Goal: Contribute content: Add original content to the website for others to see

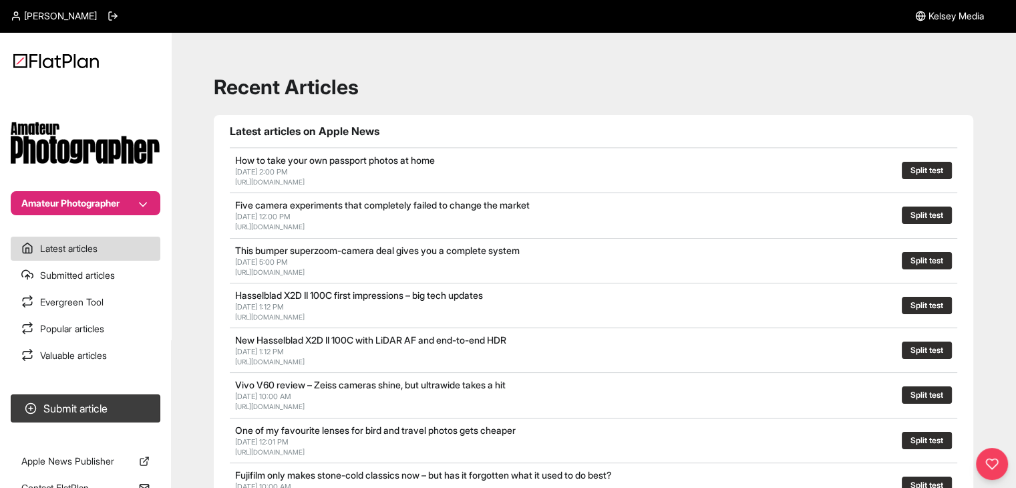
click at [35, 188] on section "Amateur Photographer" at bounding box center [85, 149] width 171 height 131
click at [48, 192] on button "Amateur Photographer" at bounding box center [86, 203] width 150 height 24
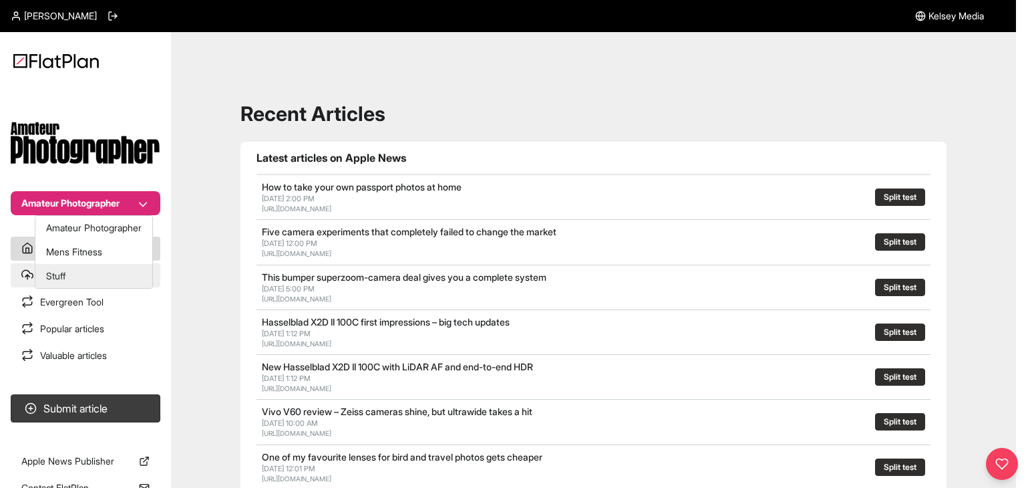
click at [90, 265] on button "Stuff" at bounding box center [93, 276] width 117 height 24
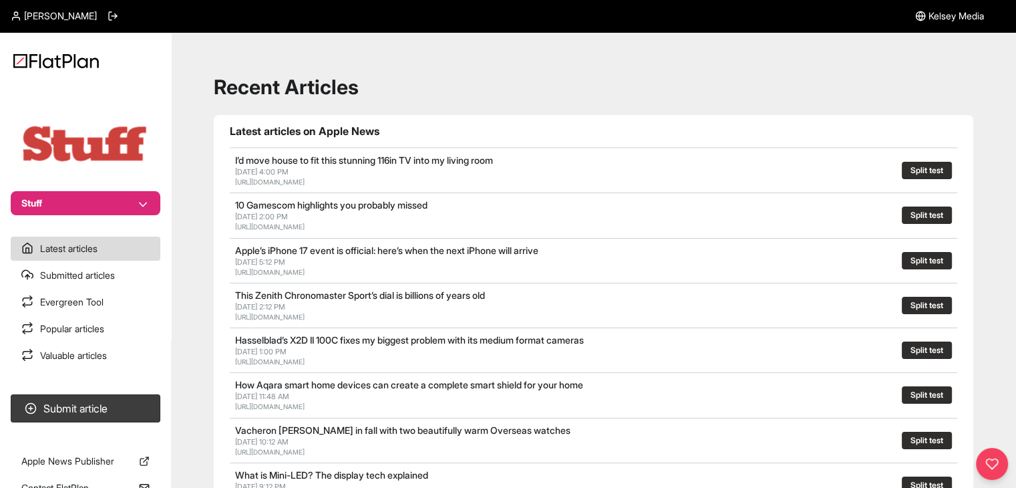
click at [98, 205] on button "Stuff" at bounding box center [86, 203] width 150 height 24
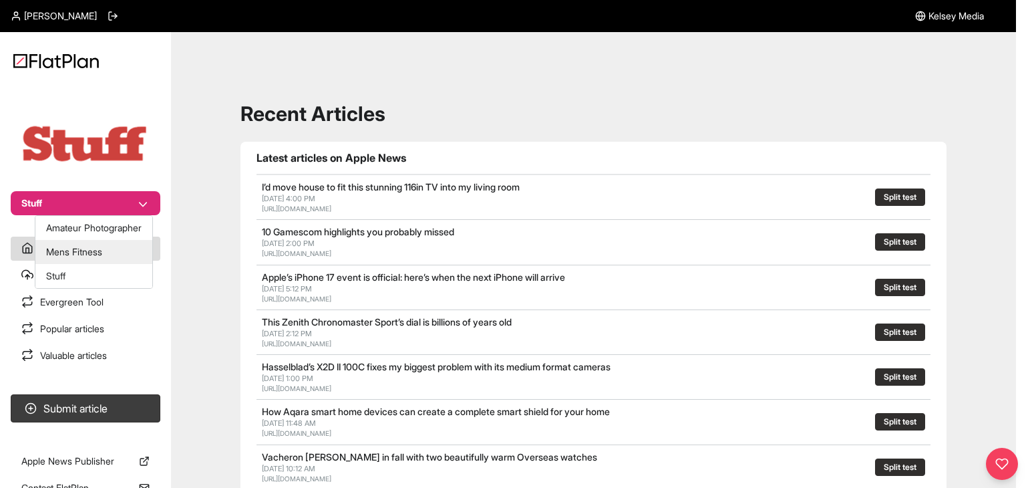
click at [86, 252] on button "Mens Fitness" at bounding box center [93, 252] width 117 height 24
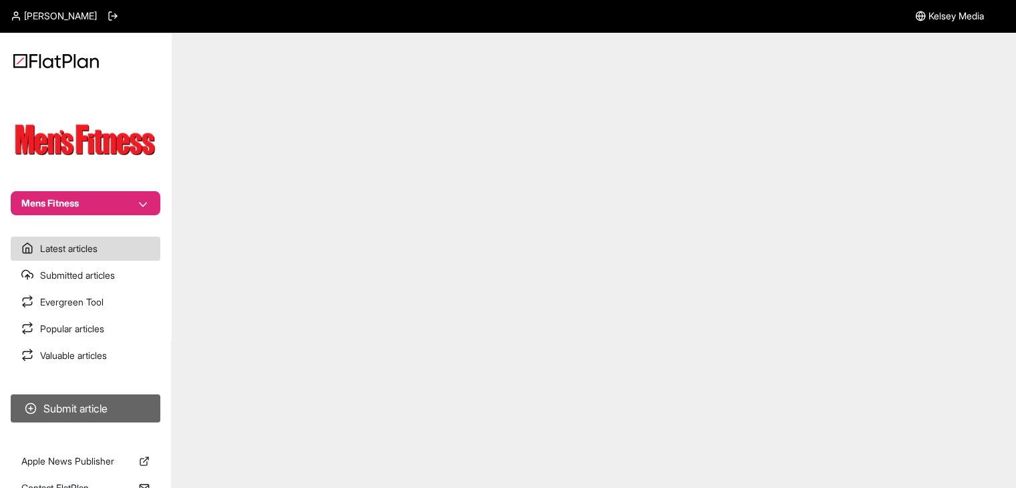
click at [93, 406] on button "Submit article" at bounding box center [86, 408] width 150 height 28
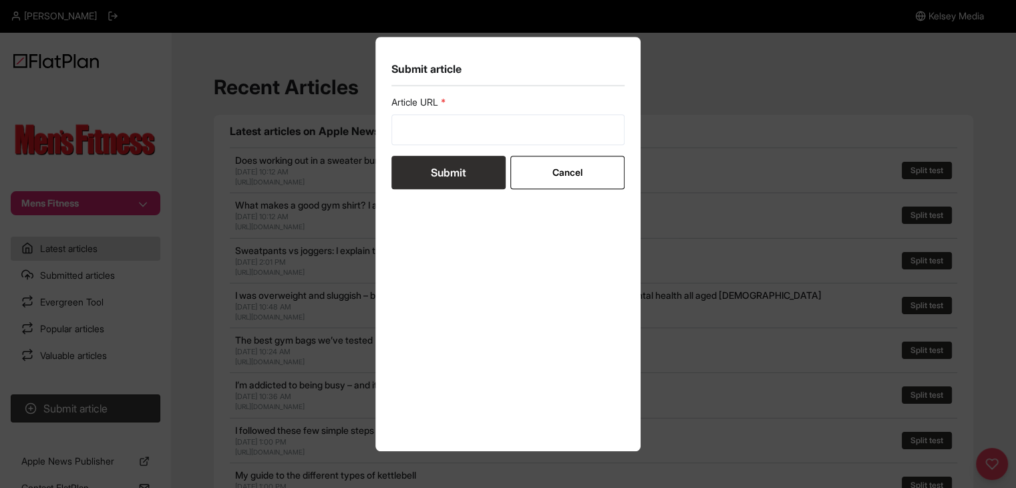
click at [468, 150] on form "Article URL Submit Cancel" at bounding box center [509, 143] width 234 height 94
click at [461, 141] on input "url" at bounding box center [509, 129] width 234 height 31
paste input "https://mensfitness.co.uk/health/what-to-expect-during-a-prostate-cancer-screen…"
type input "https://mensfitness.co.uk/health/what-to-expect-during-a-prostate-cancer-screen…"
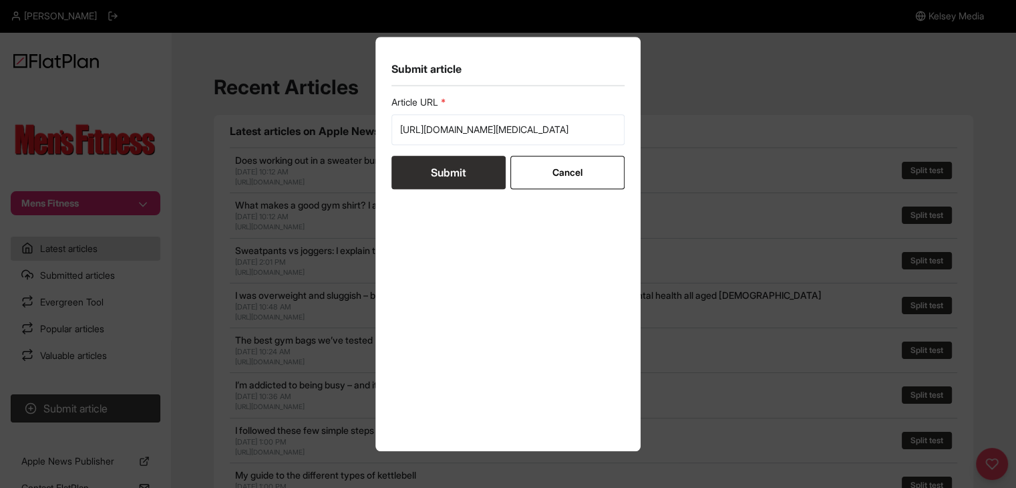
click at [457, 179] on button "Submit" at bounding box center [449, 172] width 114 height 33
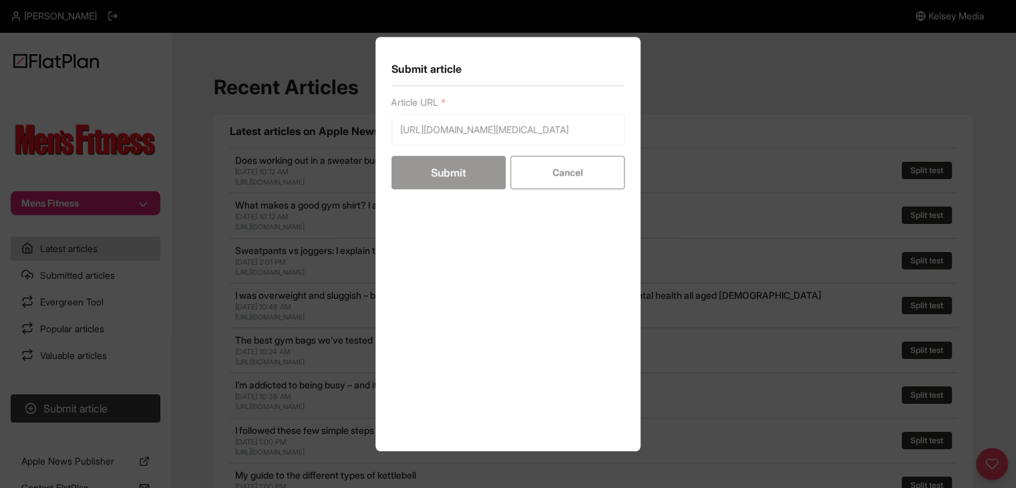
scroll to position [0, 0]
